Goal: Task Accomplishment & Management: Complete application form

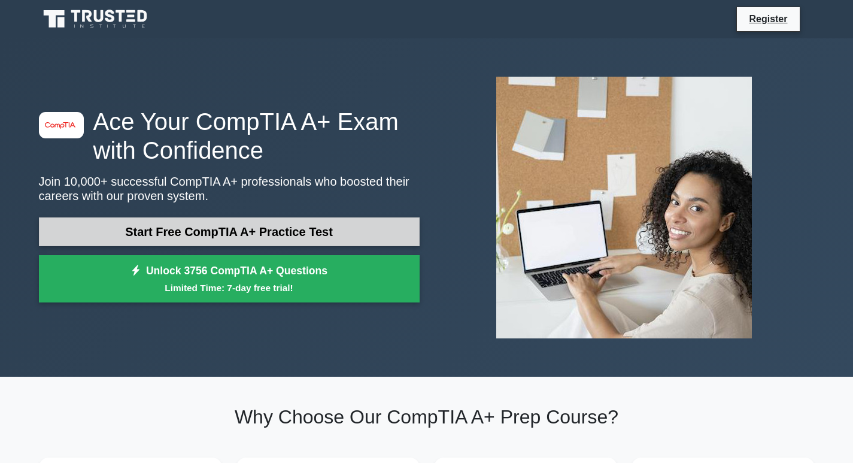
click at [294, 232] on link "Start Free CompTIA A+ Practice Test" at bounding box center [229, 231] width 381 height 29
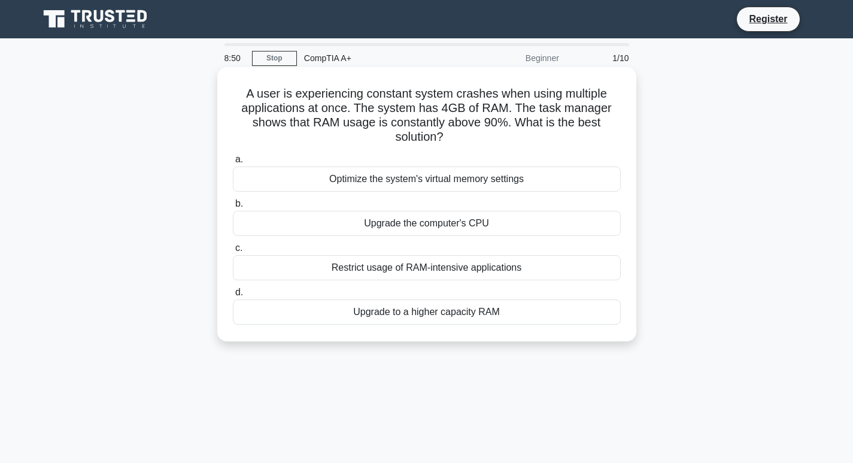
click at [441, 223] on div "Upgrade the computer's CPU" at bounding box center [427, 223] width 388 height 25
click at [233, 208] on input "b. Upgrade the computer's CPU" at bounding box center [233, 204] width 0 height 8
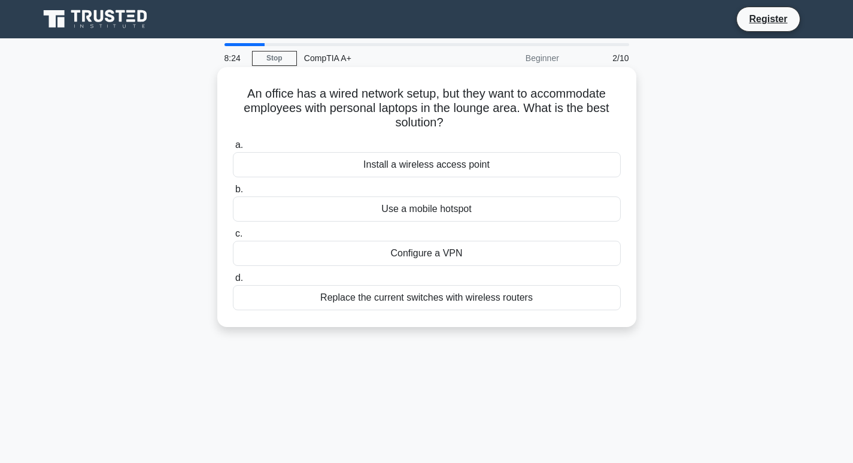
click at [427, 166] on div "Install a wireless access point" at bounding box center [427, 164] width 388 height 25
click at [233, 149] on input "a. Install a wireless access point" at bounding box center [233, 145] width 0 height 8
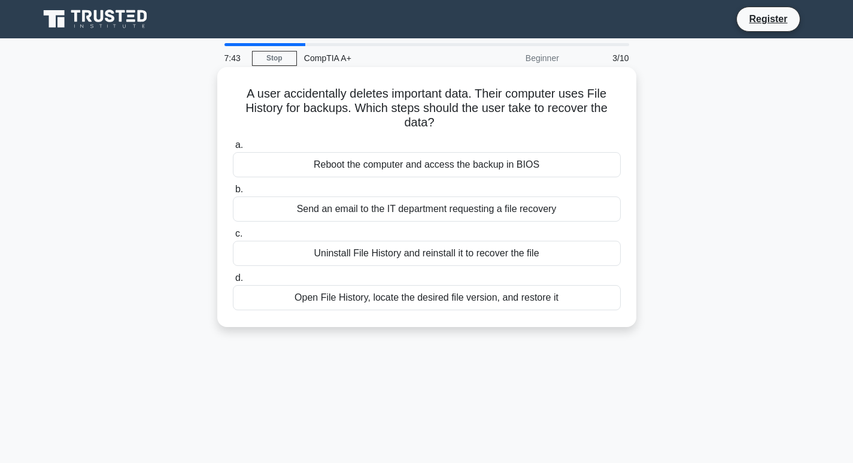
click at [396, 210] on div "Send an email to the IT department requesting a file recovery" at bounding box center [427, 208] width 388 height 25
click at [233, 193] on input "b. Send an email to the IT department requesting a file recovery" at bounding box center [233, 190] width 0 height 8
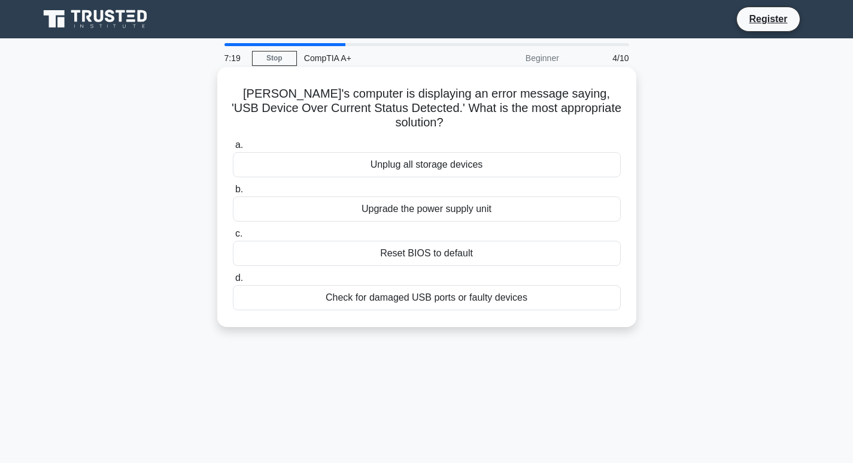
click at [475, 286] on div "Check for damaged USB ports or faulty devices" at bounding box center [427, 297] width 388 height 25
click at [233, 282] on input "d. Check for damaged USB ports or faulty devices" at bounding box center [233, 278] width 0 height 8
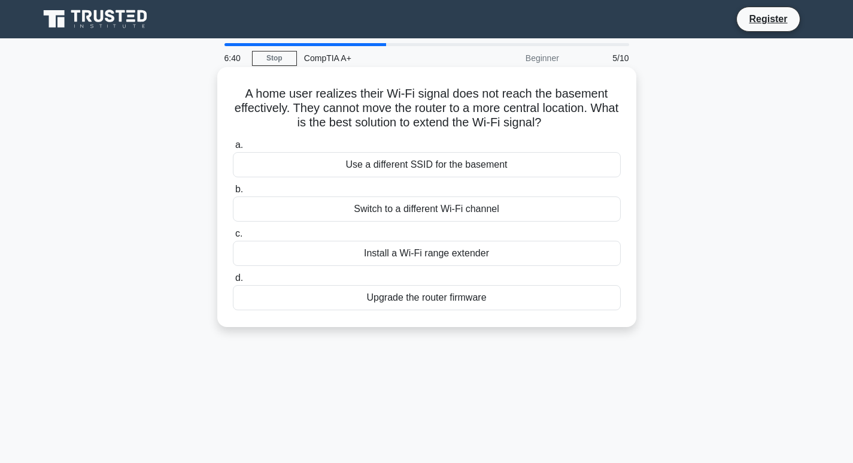
click at [434, 300] on div "Upgrade the router firmware" at bounding box center [427, 297] width 388 height 25
click at [233, 282] on input "d. Upgrade the router firmware" at bounding box center [233, 278] width 0 height 8
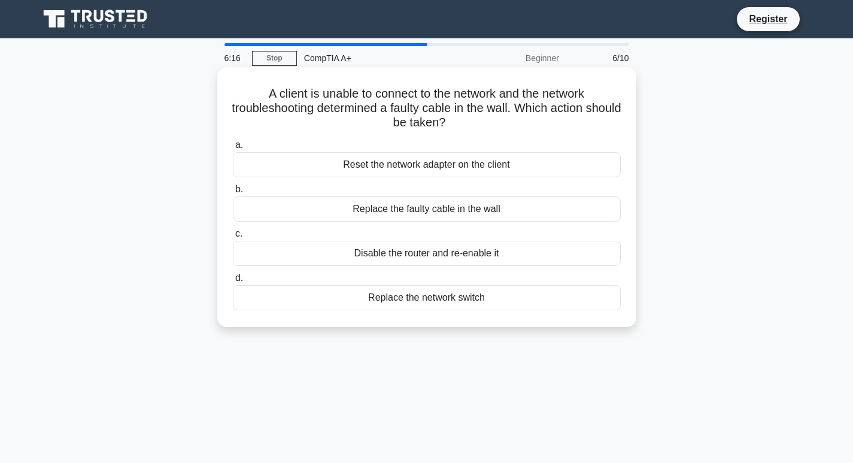
click at [452, 211] on div "Replace the faulty cable in the wall" at bounding box center [427, 208] width 388 height 25
click at [233, 193] on input "b. Replace the faulty cable in the wall" at bounding box center [233, 190] width 0 height 8
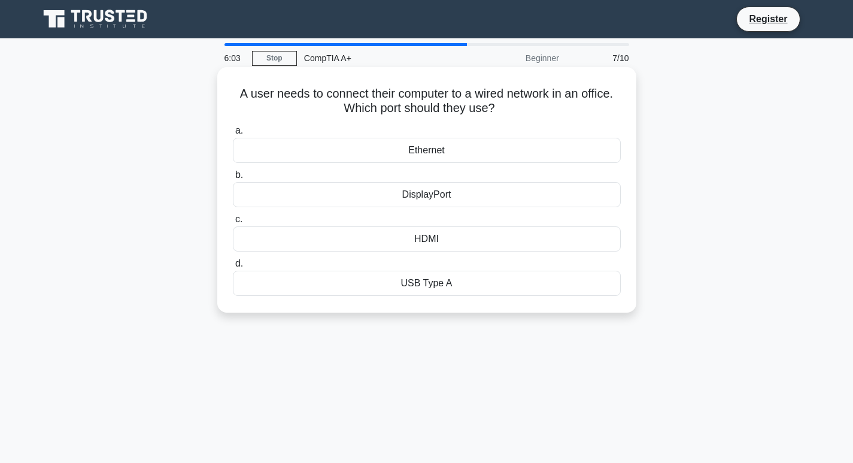
click at [451, 151] on div "Ethernet" at bounding box center [427, 150] width 388 height 25
click at [233, 135] on input "a. Ethernet" at bounding box center [233, 131] width 0 height 8
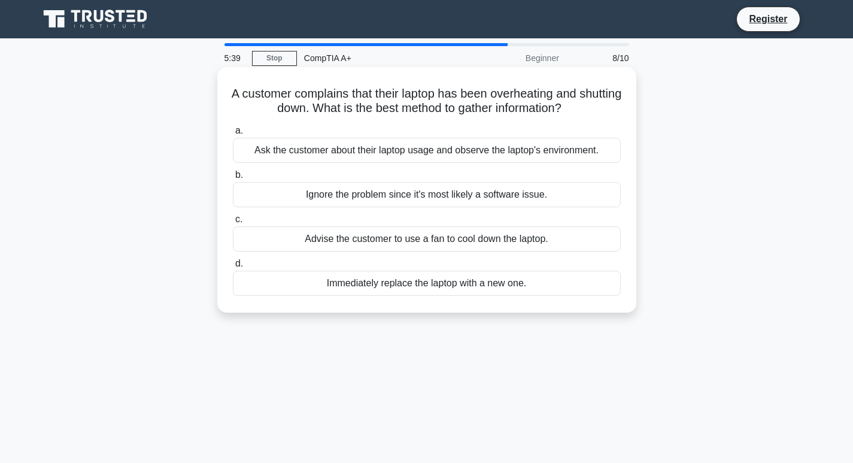
click at [469, 242] on div "Advise the customer to use a fan to cool down the laptop." at bounding box center [427, 238] width 388 height 25
click at [233, 223] on input "c. Advise the customer to use a fan to cool down the laptop." at bounding box center [233, 220] width 0 height 8
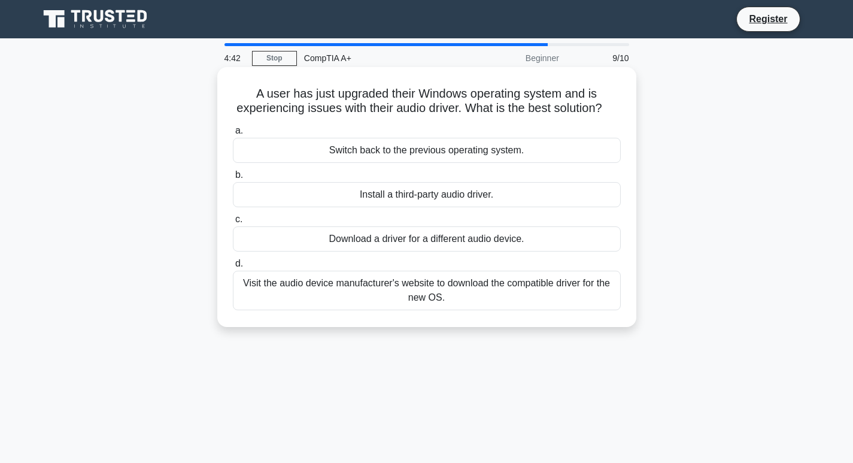
click at [408, 299] on div "Visit the audio device manufacturer's website to download the compatible driver…" at bounding box center [427, 291] width 388 height 40
click at [233, 268] on input "d. Visit the audio device manufacturer's website to download the compatible dri…" at bounding box center [233, 264] width 0 height 8
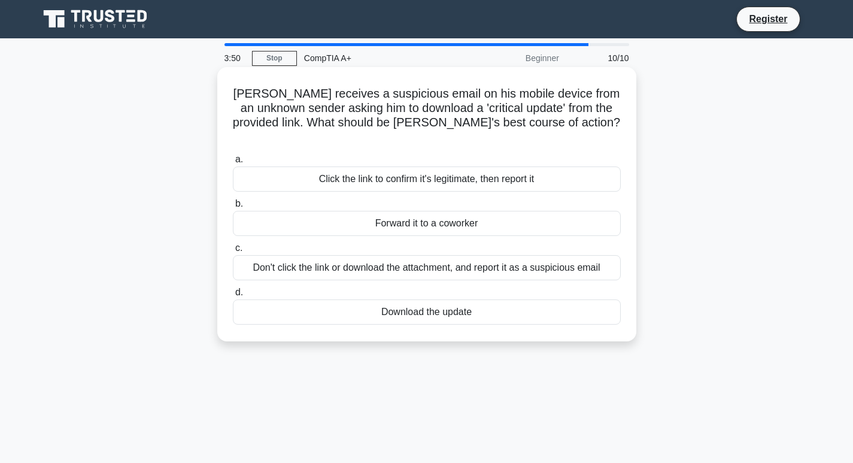
click at [318, 255] on div "Don't click the link or download the attachment, and report it as a suspicious …" at bounding box center [427, 267] width 388 height 25
click at [233, 252] on input "c. Don't click the link or download the attachment, and report it as a suspicio…" at bounding box center [233, 248] width 0 height 8
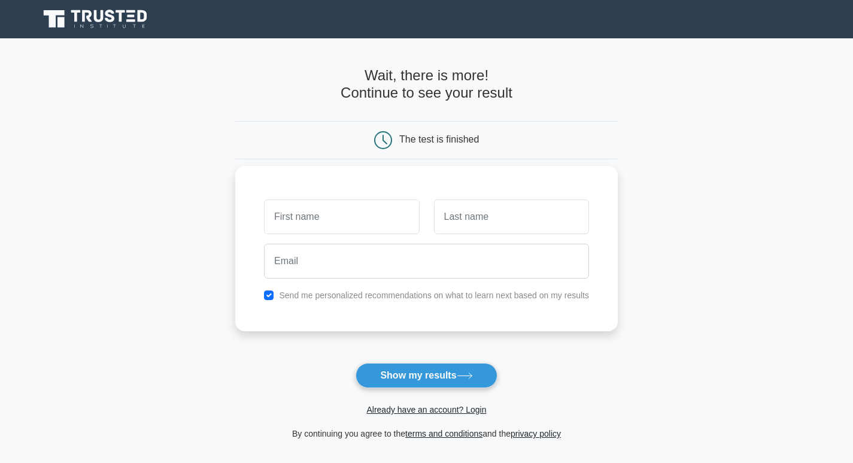
click at [306, 219] on input "text" at bounding box center [341, 216] width 155 height 35
click at [341, 224] on input "text" at bounding box center [341, 216] width 155 height 35
type input "r"
type input "[PERSON_NAME]"
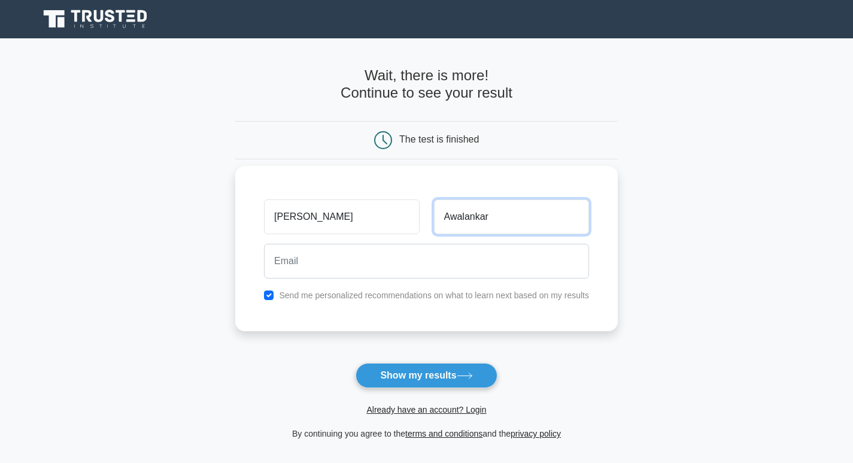
type input "Awalankar"
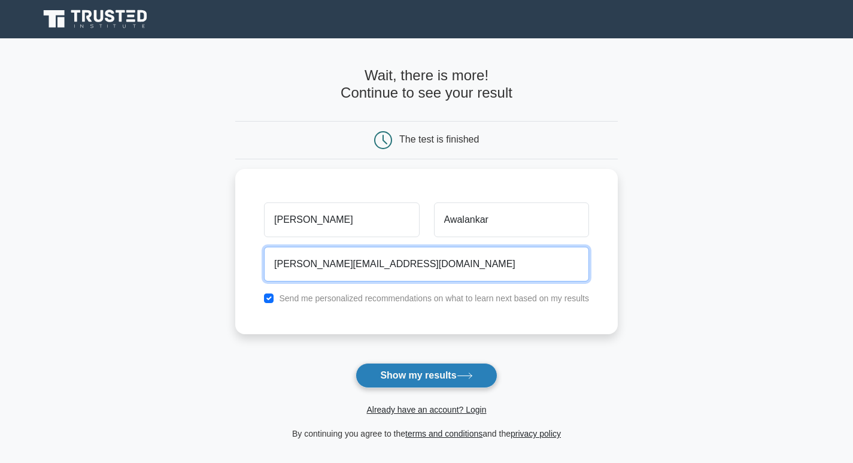
type input "ritesh.awalankar@gmail.com"
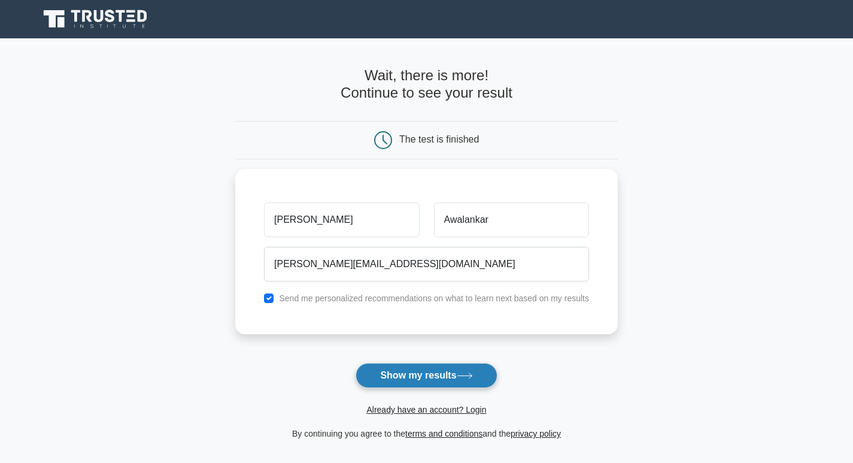
click at [404, 369] on button "Show my results" at bounding box center [426, 375] width 141 height 25
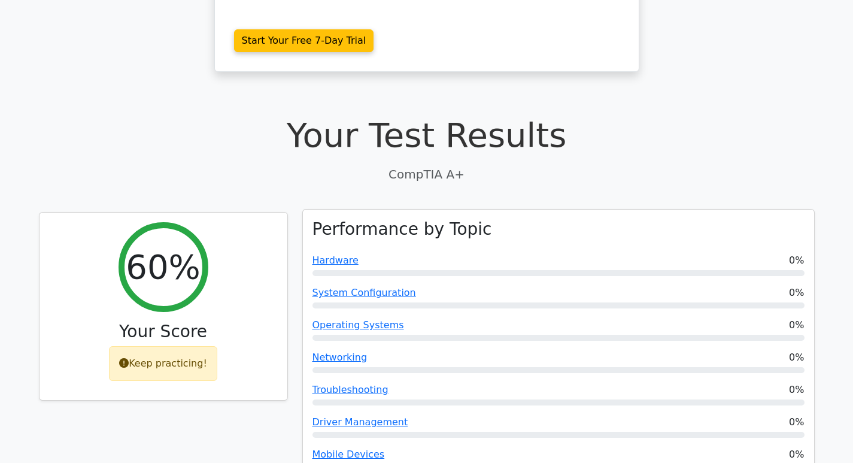
scroll to position [419, 0]
